Goal: Task Accomplishment & Management: Complete application form

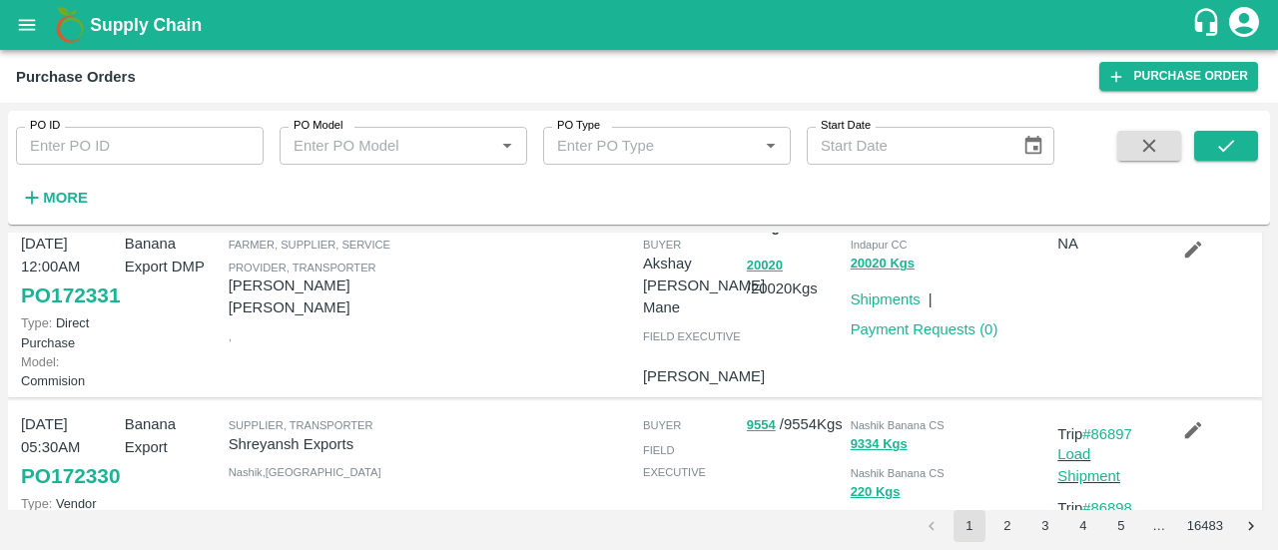
click at [32, 23] on icon "open drawer" at bounding box center [27, 25] width 22 height 22
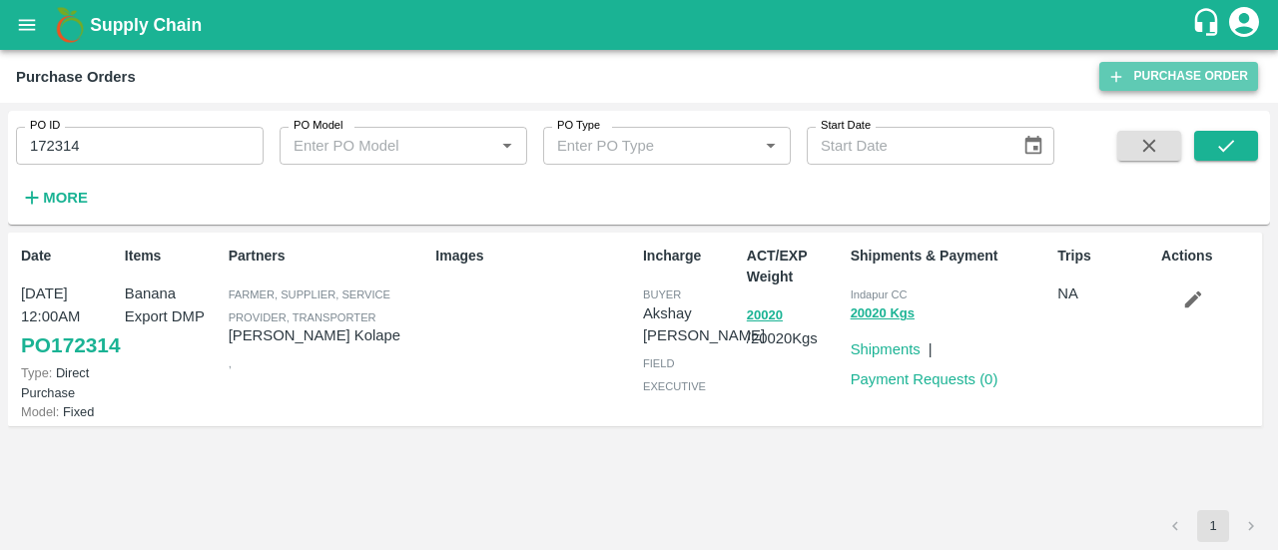
click at [1179, 83] on link "Purchase Order" at bounding box center [1178, 76] width 159 height 29
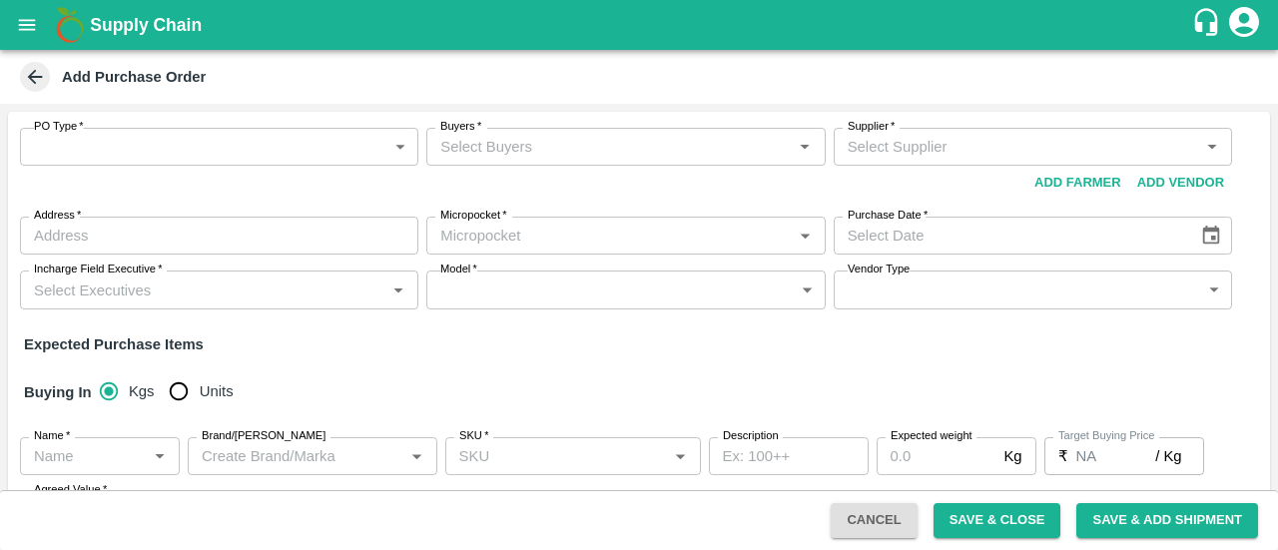
scroll to position [192, 0]
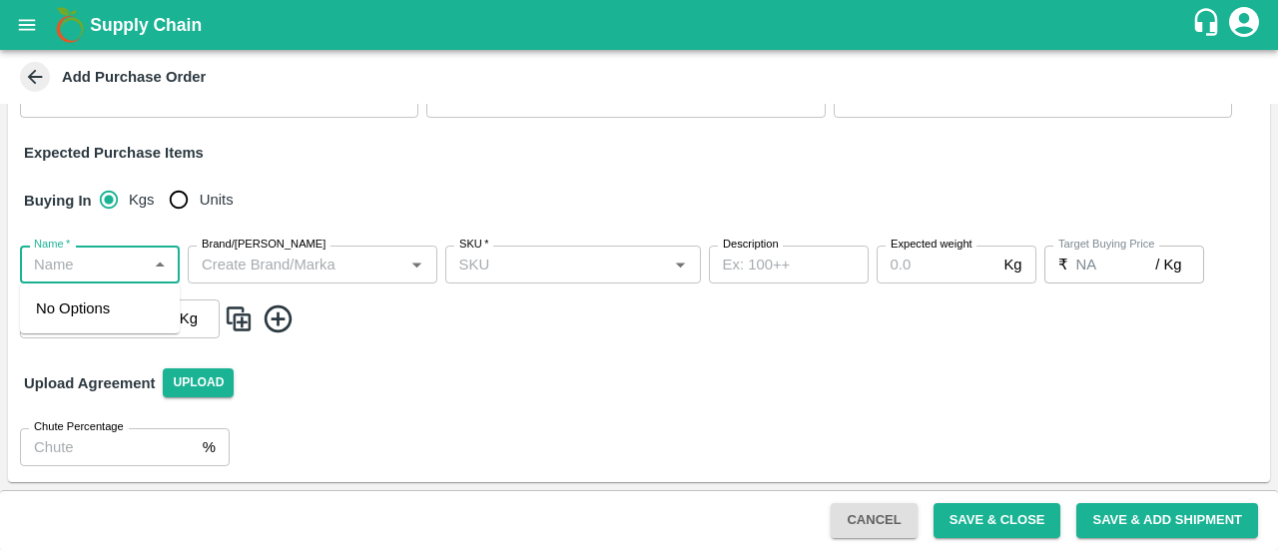
click at [104, 259] on input "Name   *" at bounding box center [83, 265] width 115 height 26
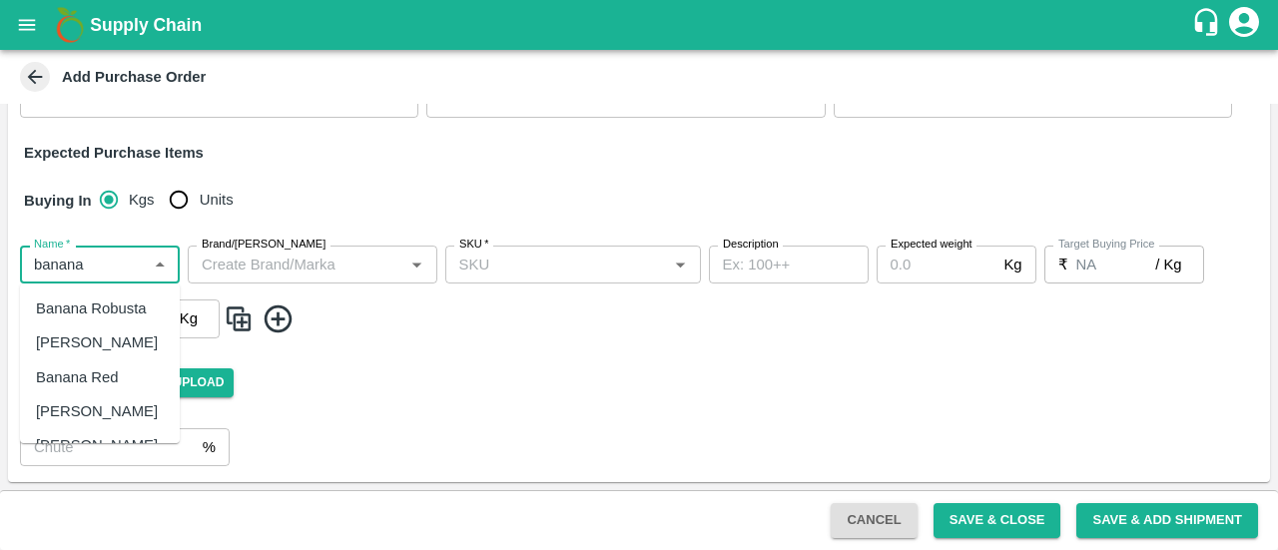
scroll to position [84, 0]
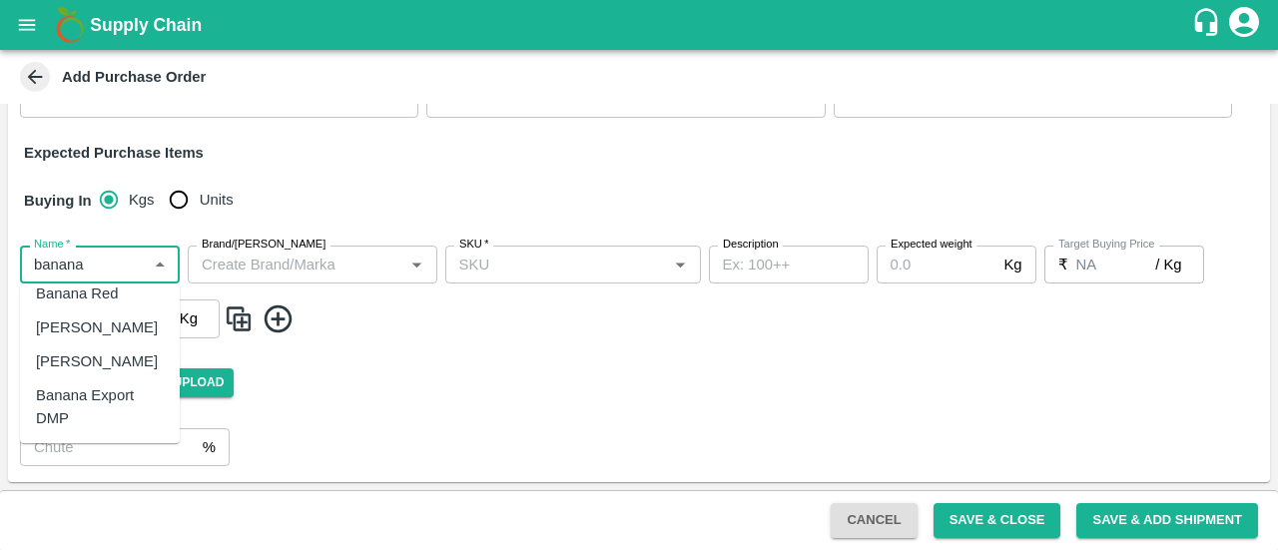
click at [122, 389] on div "Banana Export DMP" at bounding box center [100, 406] width 128 height 45
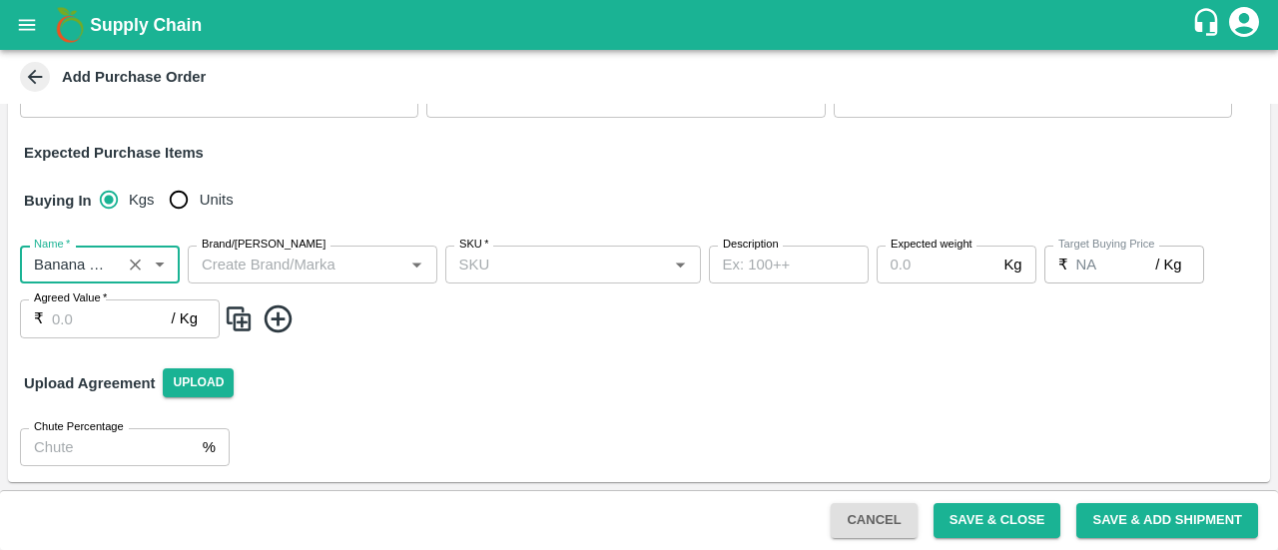
type input "Banana Export DMP"
click at [186, 195] on input "Units" at bounding box center [179, 200] width 40 height 40
radio input "true"
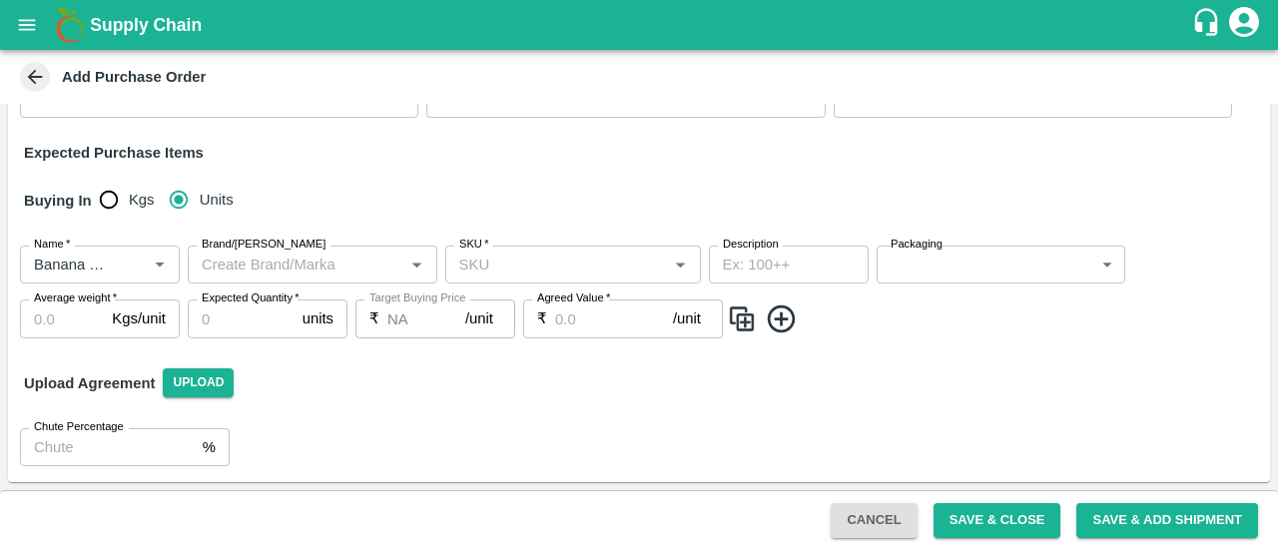
click at [932, 246] on label "Packaging" at bounding box center [916, 245] width 52 height 16
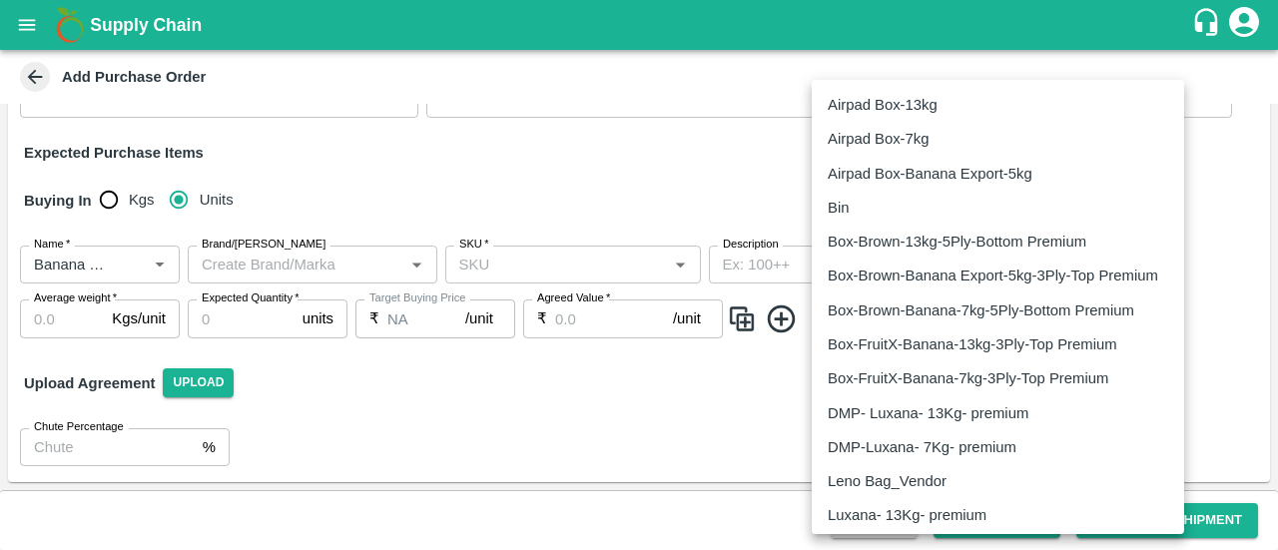
click at [954, 280] on body "Supply Chain Add Purchase Order PO Type   * ​ PO Type Buyers   * Buyers   * Sup…" at bounding box center [639, 275] width 1278 height 550
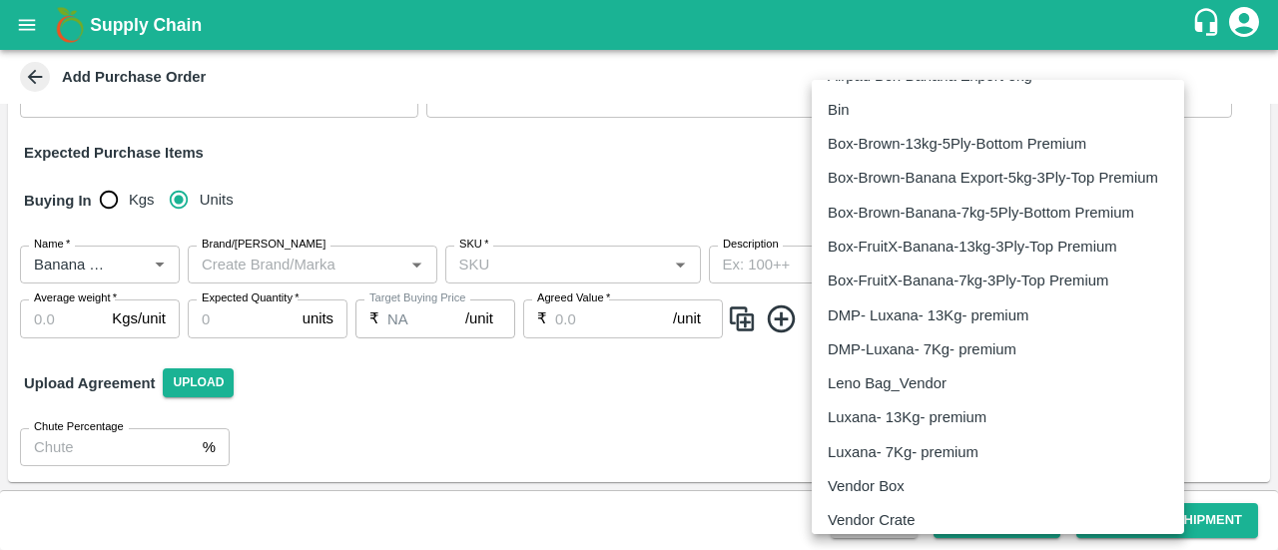
scroll to position [110, 0]
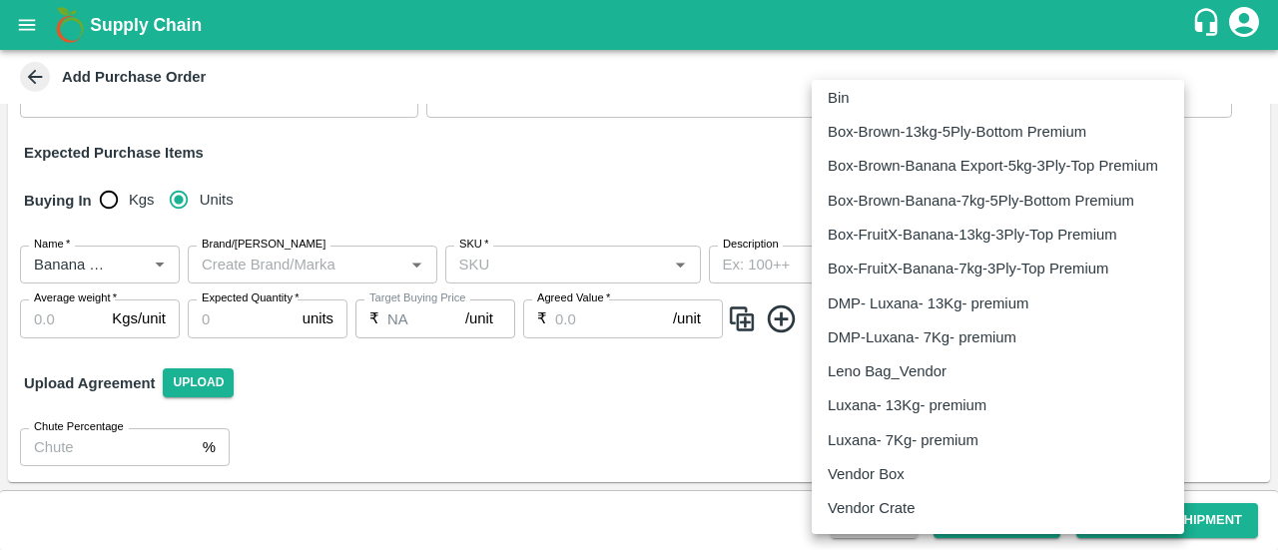
click at [607, 439] on div at bounding box center [639, 275] width 1278 height 550
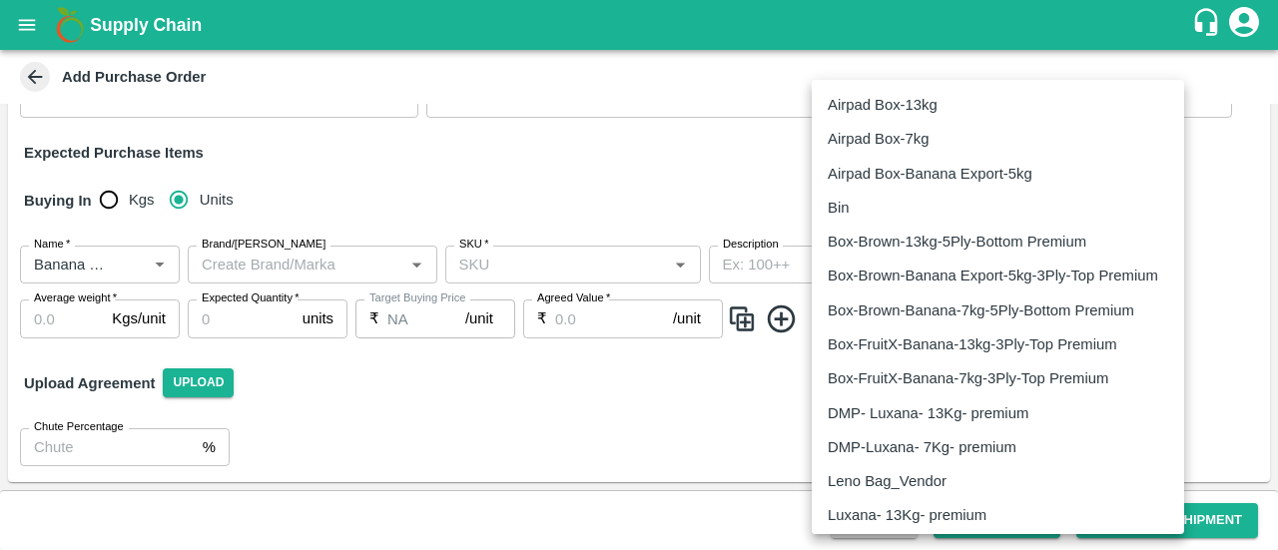
click at [973, 274] on body "Supply Chain Add Purchase Order PO Type   * ​ PO Type Buyers   * Buyers   * Sup…" at bounding box center [639, 275] width 1278 height 550
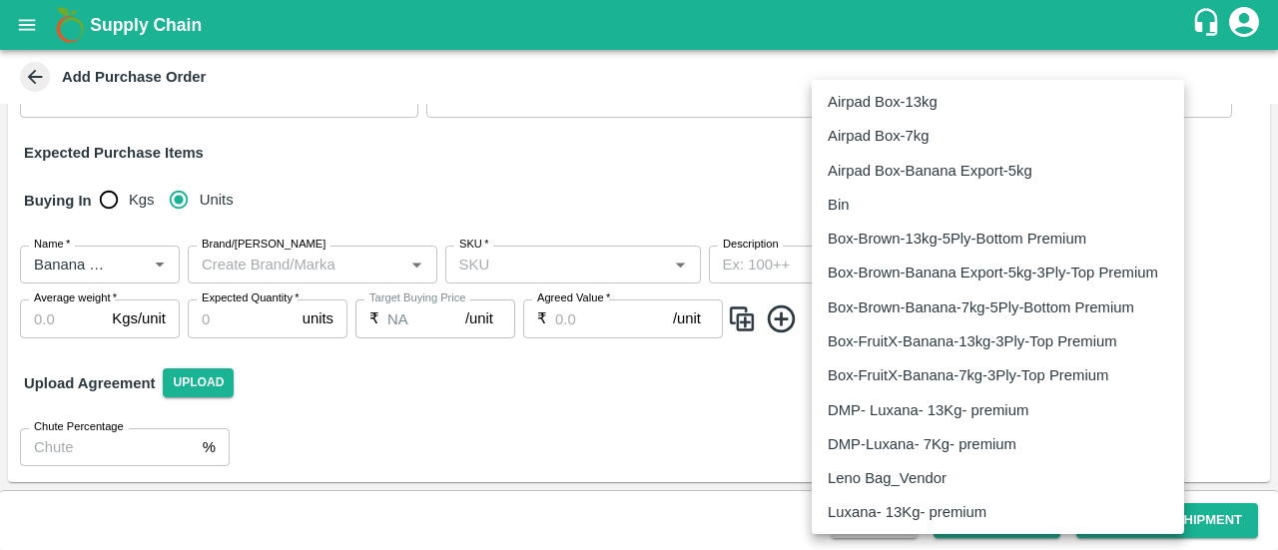
scroll to position [0, 0]
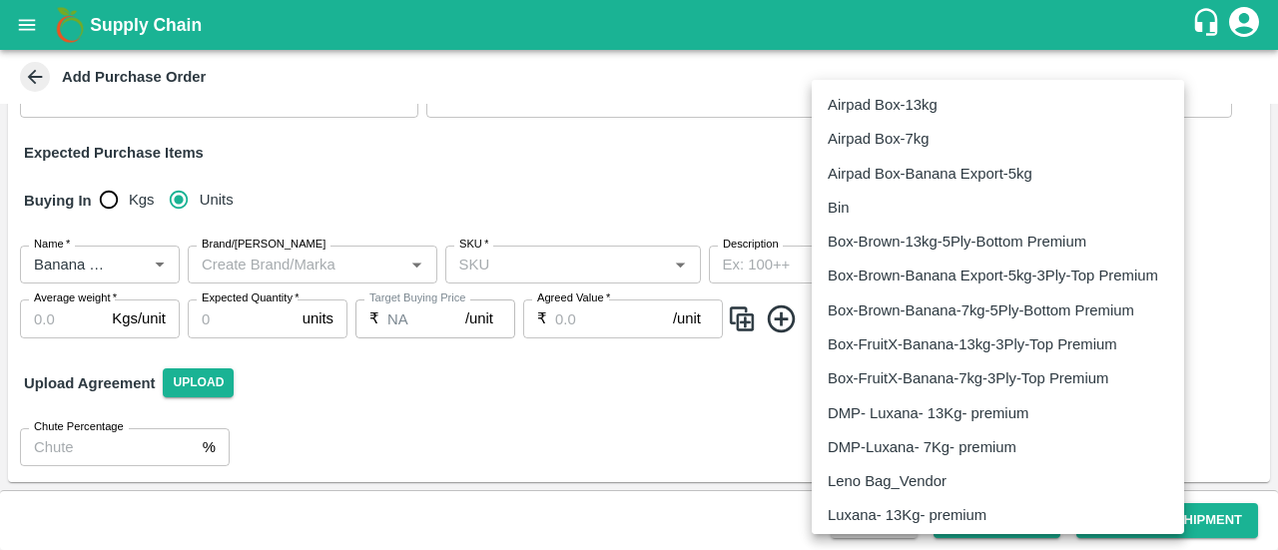
click at [538, 171] on div at bounding box center [639, 275] width 1278 height 550
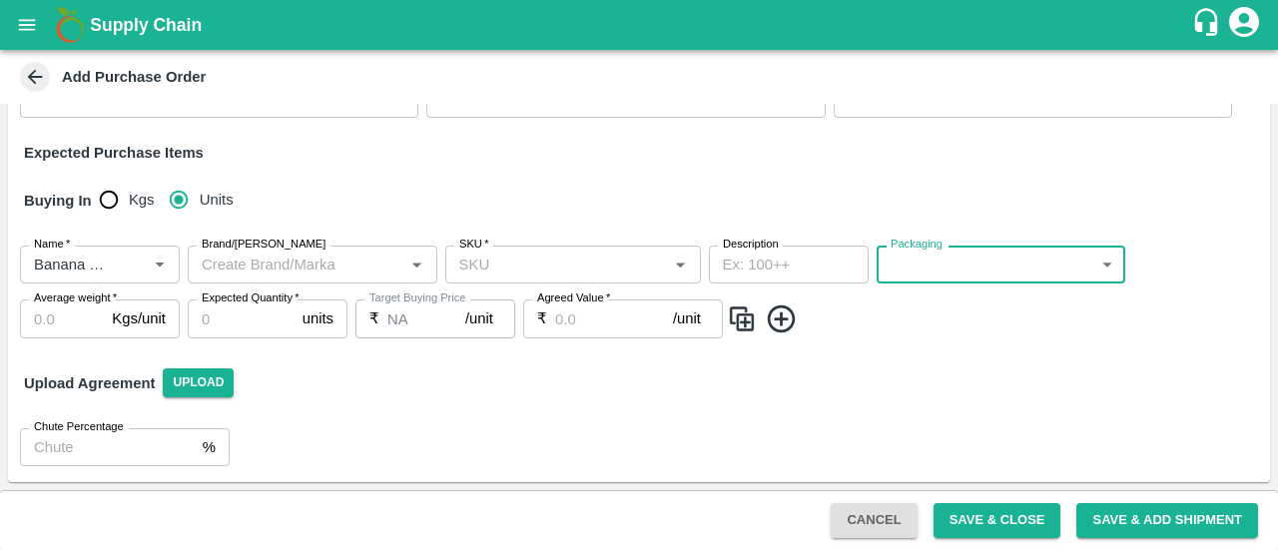
click at [358, 402] on div "Upload Agreement Upload" at bounding box center [639, 383] width 1262 height 58
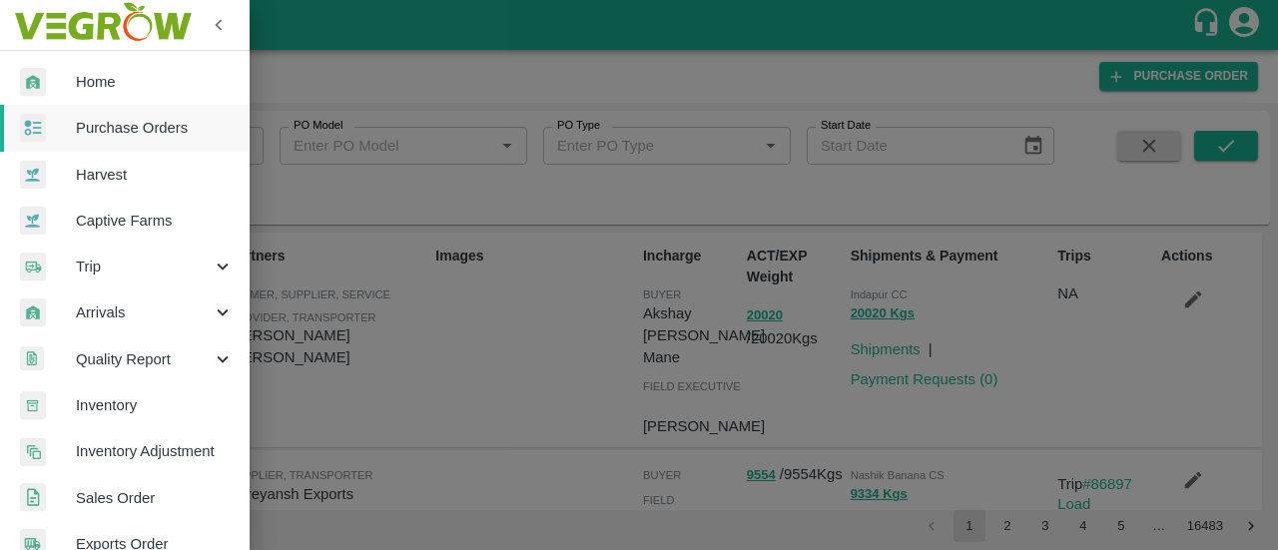
click at [320, 343] on div at bounding box center [639, 275] width 1278 height 550
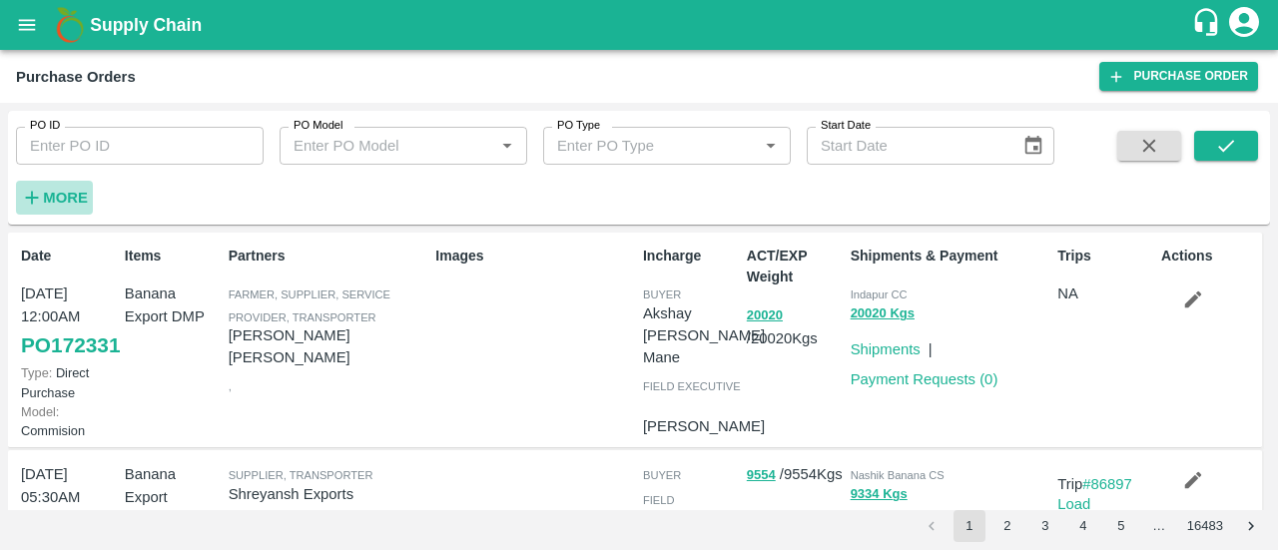
click at [63, 201] on strong "More" at bounding box center [65, 198] width 45 height 16
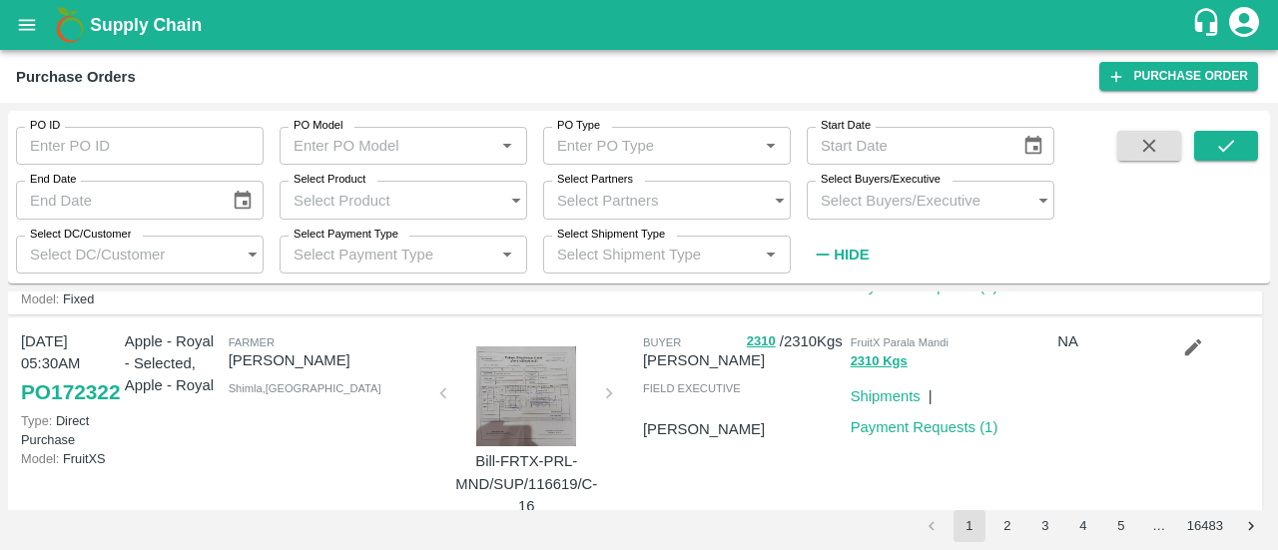
scroll to position [1984, 0]
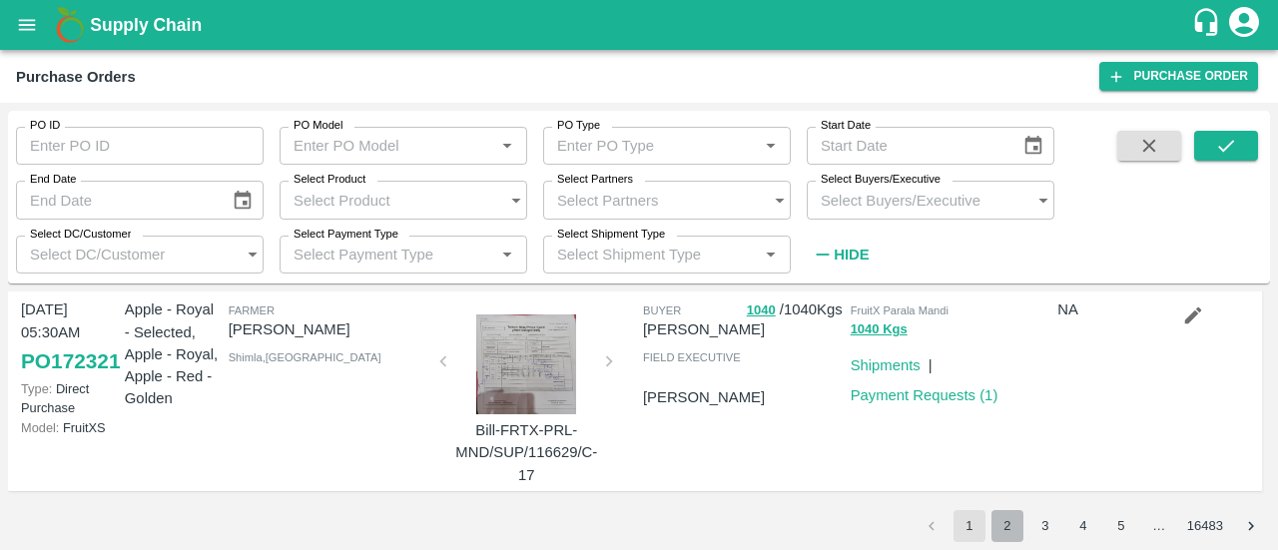
click at [1018, 530] on button "2" at bounding box center [1007, 526] width 32 height 32
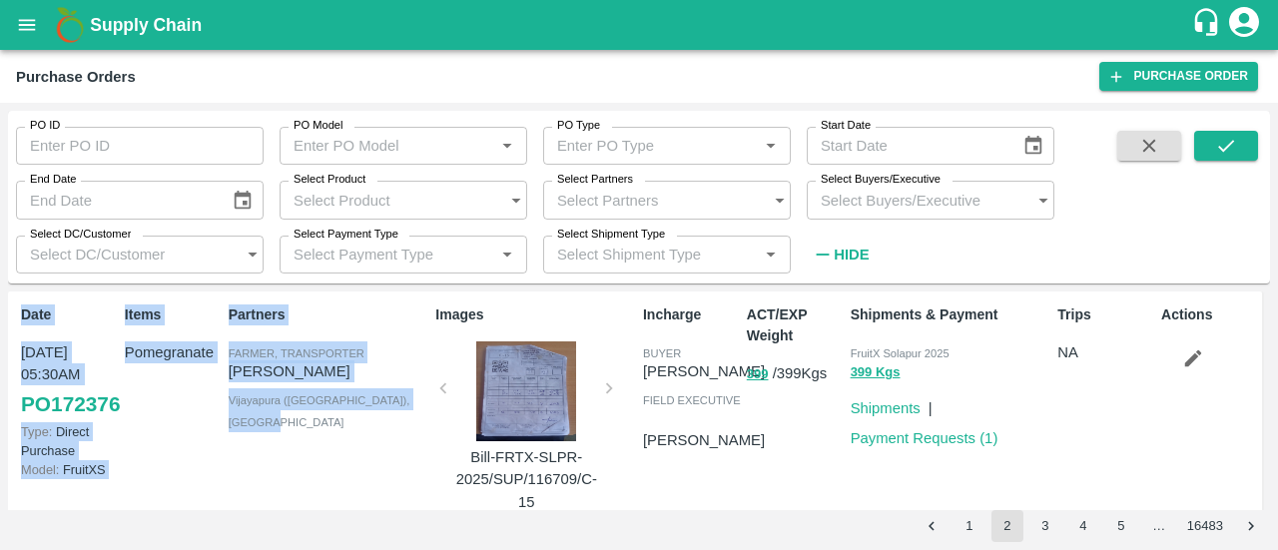
drag, startPoint x: 649, startPoint y: 281, endPoint x: 365, endPoint y: 390, distance: 303.6
click at [365, 390] on div "PO ID PO ID PO Model PO Model   * PO Type PO Type   * Start Date Start Date End…" at bounding box center [639, 326] width 1262 height 431
click at [362, 432] on div "Partners Farmer, Transporter [PERSON_NAME] ([GEOGRAPHIC_DATA]) , [GEOGRAPHIC_DA…" at bounding box center [325, 404] width 208 height 217
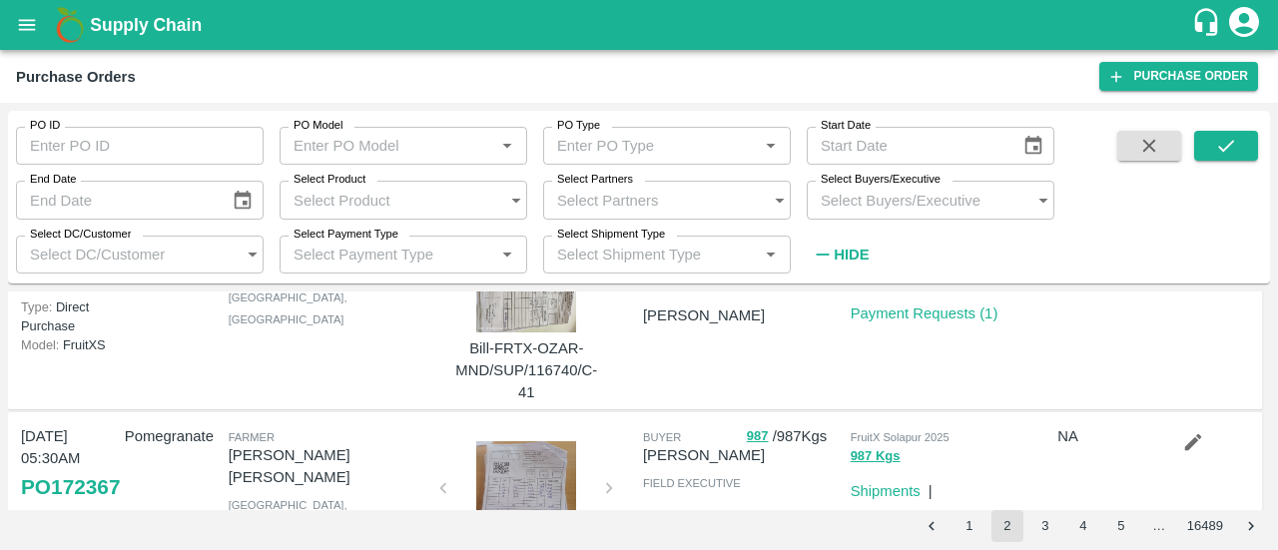
scroll to position [1878, 0]
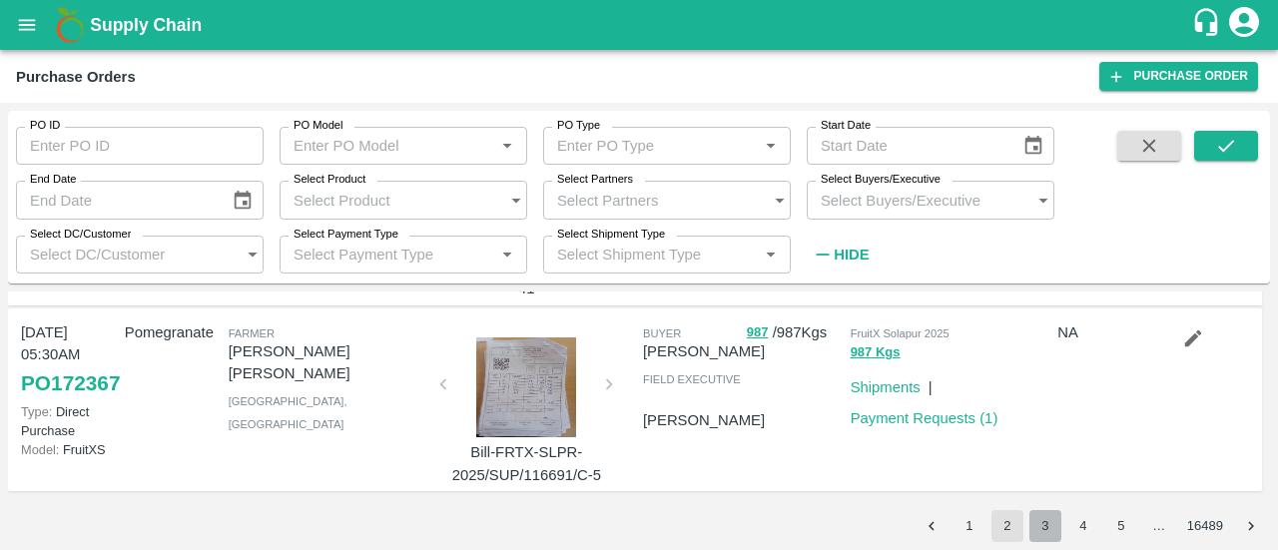
click at [1036, 529] on button "3" at bounding box center [1045, 526] width 32 height 32
